Goal: Information Seeking & Learning: Learn about a topic

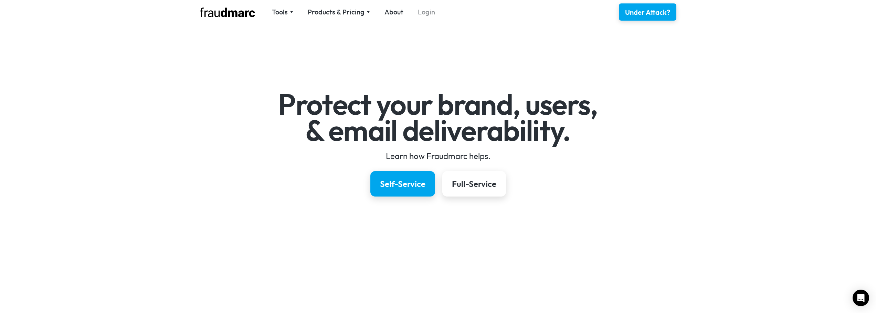
click at [428, 14] on link "Login" at bounding box center [426, 12] width 17 height 10
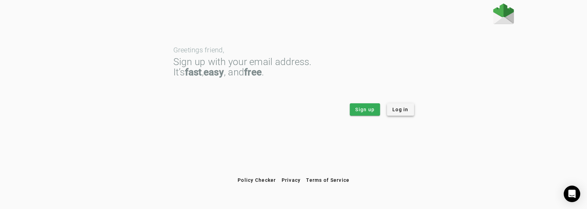
click at [399, 107] on span "Log in" at bounding box center [401, 109] width 16 height 7
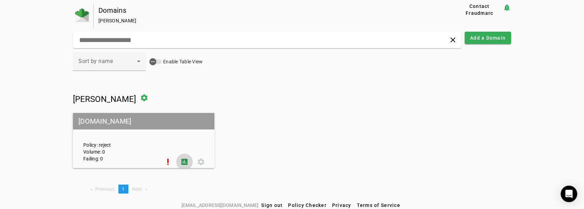
click at [182, 162] on span at bounding box center [184, 161] width 17 height 17
click at [484, 11] on span "Contact Fraudmarc" at bounding box center [479, 10] width 41 height 14
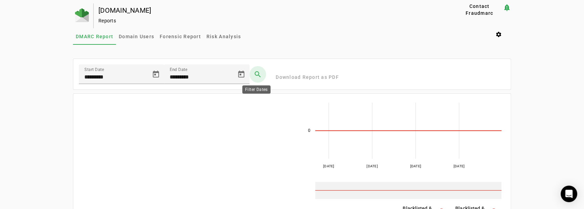
click at [255, 74] on span at bounding box center [257, 74] width 17 height 17
click at [306, 77] on mat-card-content "Start Date ********* End Date ********* search Download Report as PDF" at bounding box center [291, 74] width 437 height 31
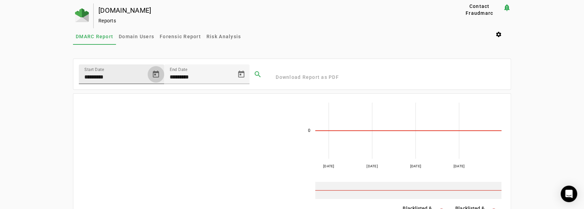
click at [158, 76] on span "Open calendar" at bounding box center [156, 74] width 17 height 17
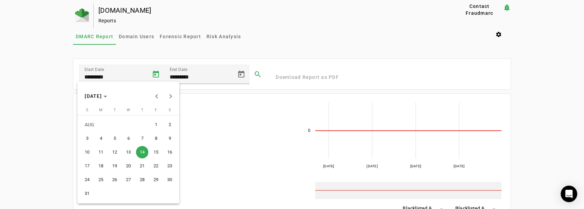
click at [158, 76] on div at bounding box center [292, 104] width 584 height 209
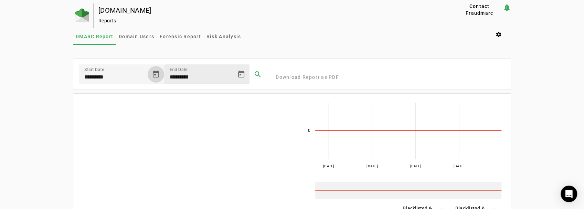
click at [192, 76] on input "*********" at bounding box center [201, 77] width 62 height 8
click at [241, 74] on span "Open calendar" at bounding box center [241, 74] width 17 height 17
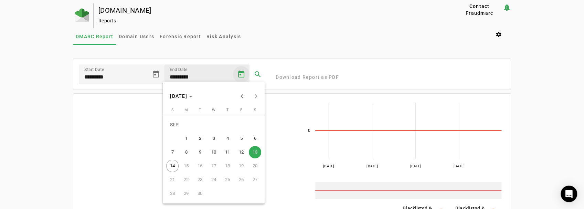
click at [241, 74] on div at bounding box center [292, 104] width 584 height 209
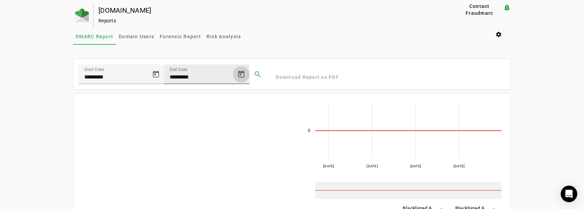
click at [241, 74] on span "Open calendar" at bounding box center [241, 74] width 17 height 17
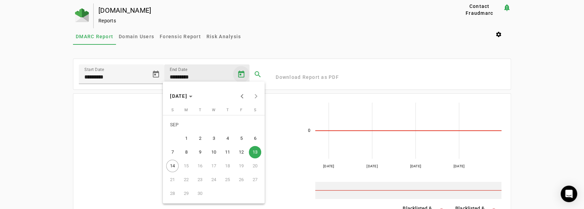
click at [241, 74] on div at bounding box center [292, 104] width 584 height 209
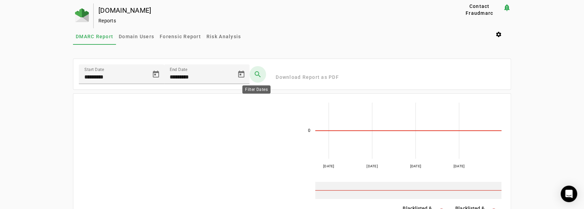
click at [259, 74] on span at bounding box center [257, 74] width 17 height 17
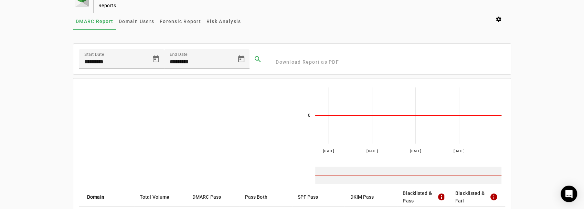
scroll to position [32, 0]
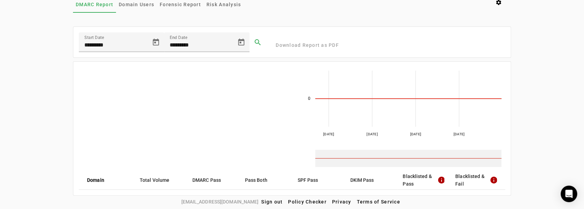
click at [495, 179] on mat-icon "info" at bounding box center [493, 180] width 7 height 8
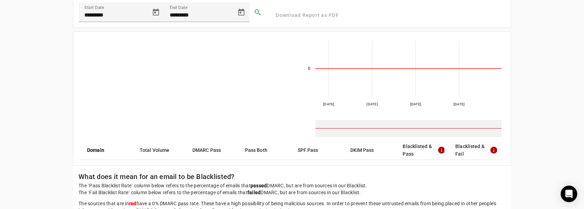
scroll to position [20, 0]
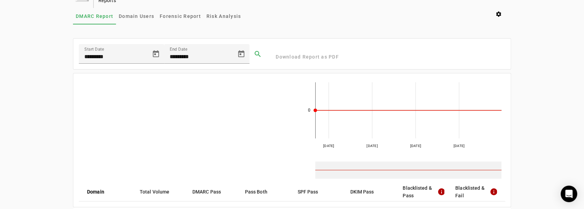
click at [315, 109] on rect at bounding box center [408, 110] width 186 height 56
click at [332, 109] on rect at bounding box center [408, 110] width 186 height 56
click at [316, 56] on mat-card-content "Start Date ********* End Date ********* search Download Report as PDF" at bounding box center [291, 54] width 437 height 31
click at [260, 53] on span at bounding box center [257, 54] width 17 height 17
click at [325, 109] on rect at bounding box center [408, 110] width 186 height 56
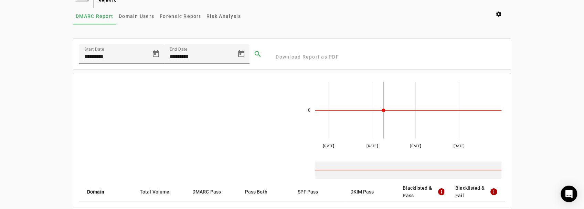
click at [383, 109] on rect at bounding box center [408, 110] width 186 height 56
drag, startPoint x: 426, startPoint y: 111, endPoint x: 433, endPoint y: 111, distance: 7.6
click at [426, 111] on rect at bounding box center [408, 110] width 186 height 56
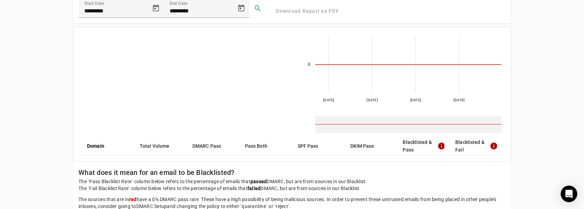
click at [442, 144] on mat-icon "info" at bounding box center [440, 146] width 7 height 8
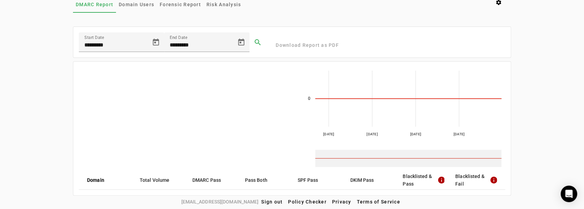
click at [443, 180] on mat-icon "info" at bounding box center [440, 180] width 7 height 8
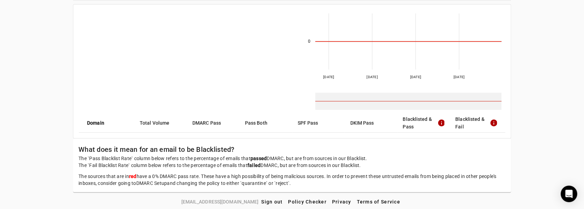
scroll to position [0, 0]
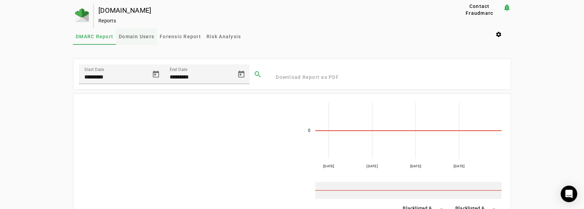
click at [138, 35] on span "Domain Users" at bounding box center [136, 36] width 35 height 5
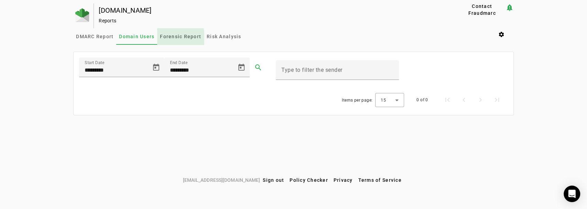
click at [177, 39] on span "Forensic Report" at bounding box center [180, 36] width 41 height 5
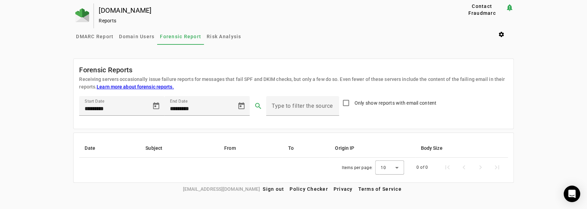
click at [249, 38] on div "DMARC Report Domain Users Forensic Report Risk Analysis settings" at bounding box center [293, 36] width 440 height 17
click at [226, 35] on span "Risk Analysis" at bounding box center [224, 36] width 34 height 5
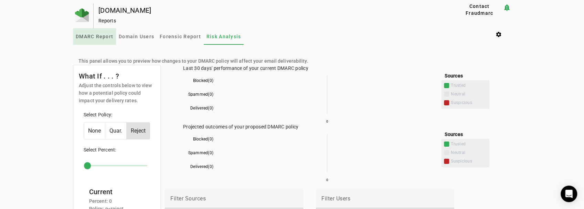
click at [109, 39] on span "DMARC Report" at bounding box center [95, 36] width 38 height 17
